Goal: Task Accomplishment & Management: Use online tool/utility

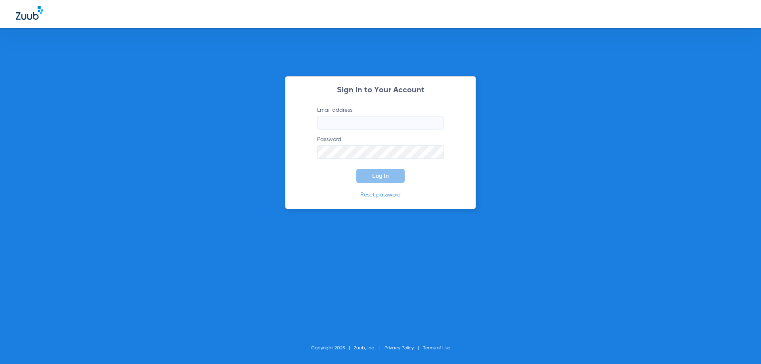
type input "[EMAIL_ADDRESS][PERSON_NAME][DOMAIN_NAME]"
click at [390, 180] on button "Log In" at bounding box center [380, 176] width 48 height 14
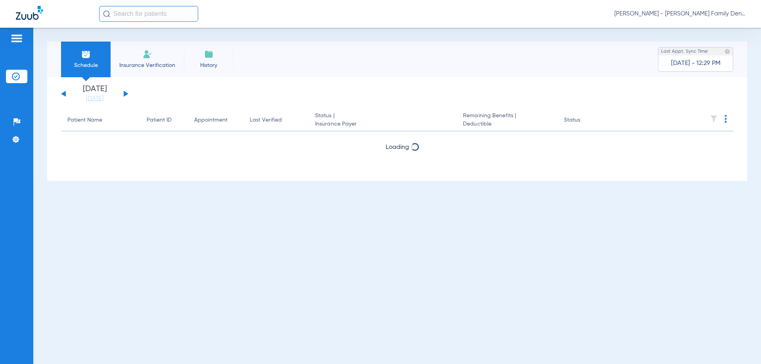
click at [155, 16] on input "text" at bounding box center [148, 14] width 99 height 16
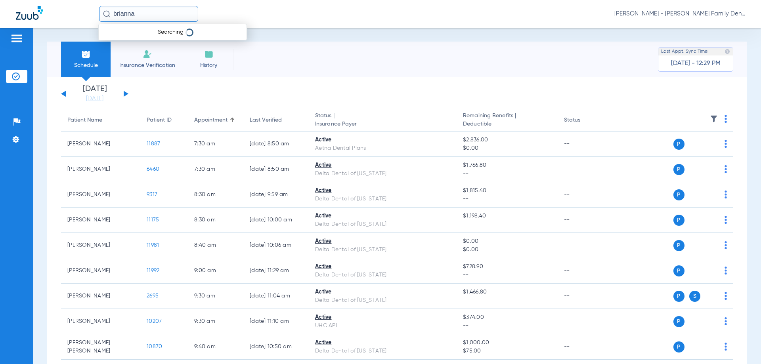
type input "brianna"
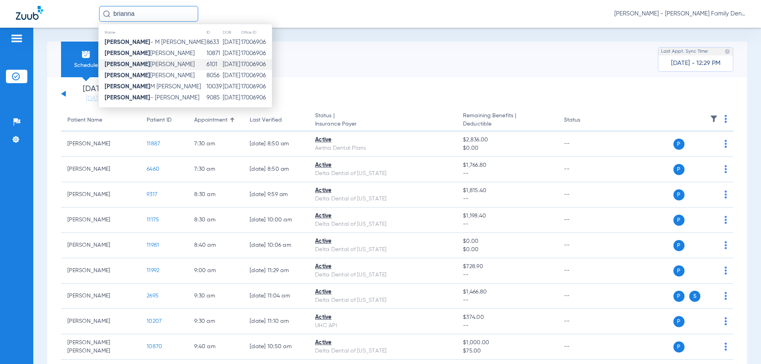
click at [126, 59] on td "[PERSON_NAME]" at bounding box center [152, 64] width 107 height 11
